Goal: Task Accomplishment & Management: Use online tool/utility

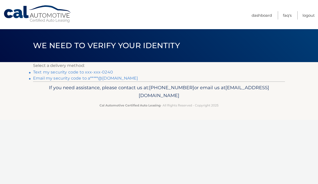
click at [104, 74] on link "Text my security code to xxx-xxx-0240" at bounding box center [73, 72] width 80 height 5
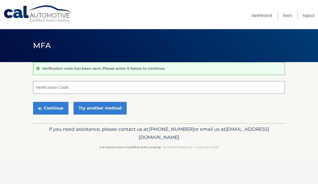
click at [103, 86] on input "Verification Code" at bounding box center [159, 87] width 252 height 13
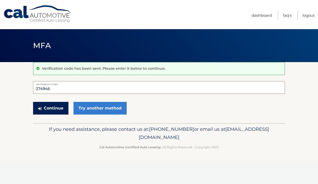
type input "274946"
click at [44, 109] on button "Continue" at bounding box center [50, 108] width 35 height 13
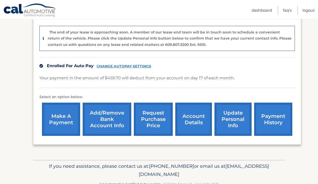
scroll to position [125, 0]
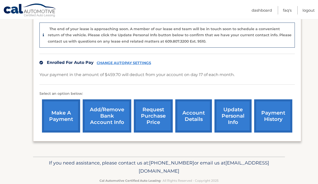
click at [149, 109] on link "request purchase price" at bounding box center [153, 116] width 39 height 33
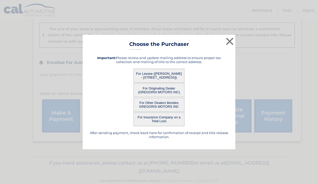
click at [160, 75] on button "For Lessee ([PERSON_NAME] - [STREET_ADDRESS])" at bounding box center [158, 76] width 51 height 14
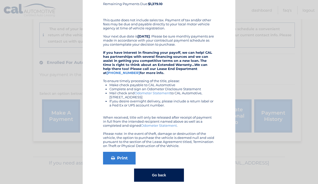
scroll to position [90, 0]
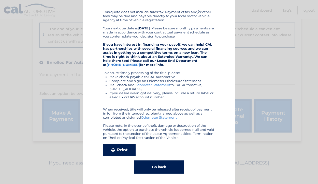
click at [117, 152] on link "Print" at bounding box center [119, 150] width 33 height 13
click at [150, 164] on button "Go back" at bounding box center [159, 167] width 50 height 13
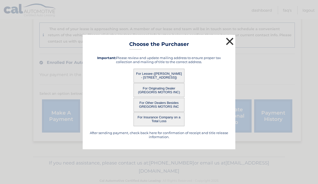
click at [231, 41] on button "×" at bounding box center [229, 41] width 10 height 10
